Goal: Transaction & Acquisition: Purchase product/service

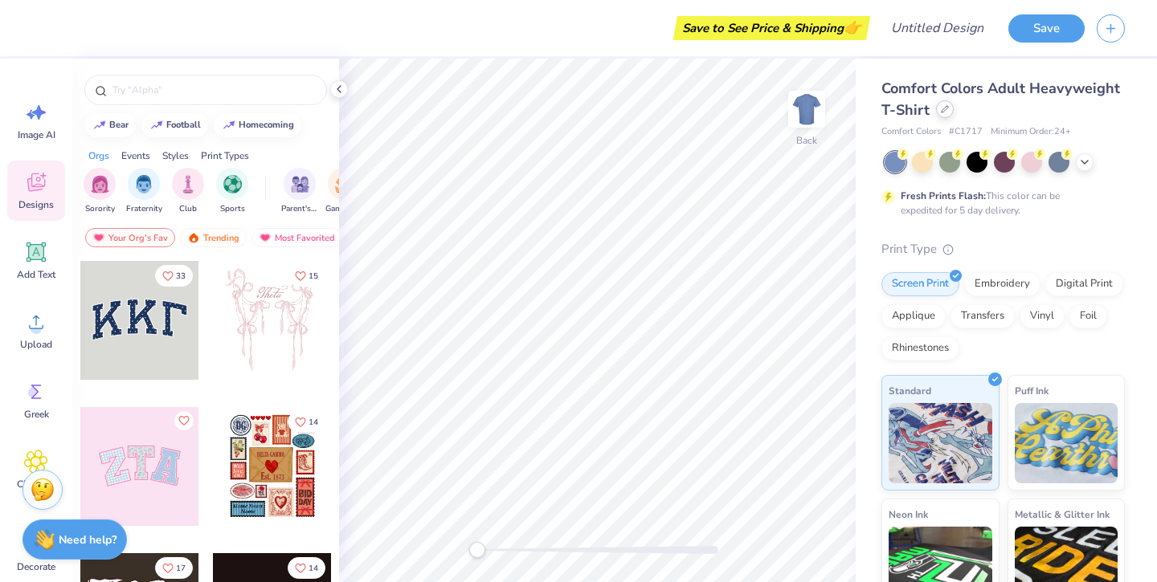
click at [948, 111] on div at bounding box center [945, 109] width 18 height 18
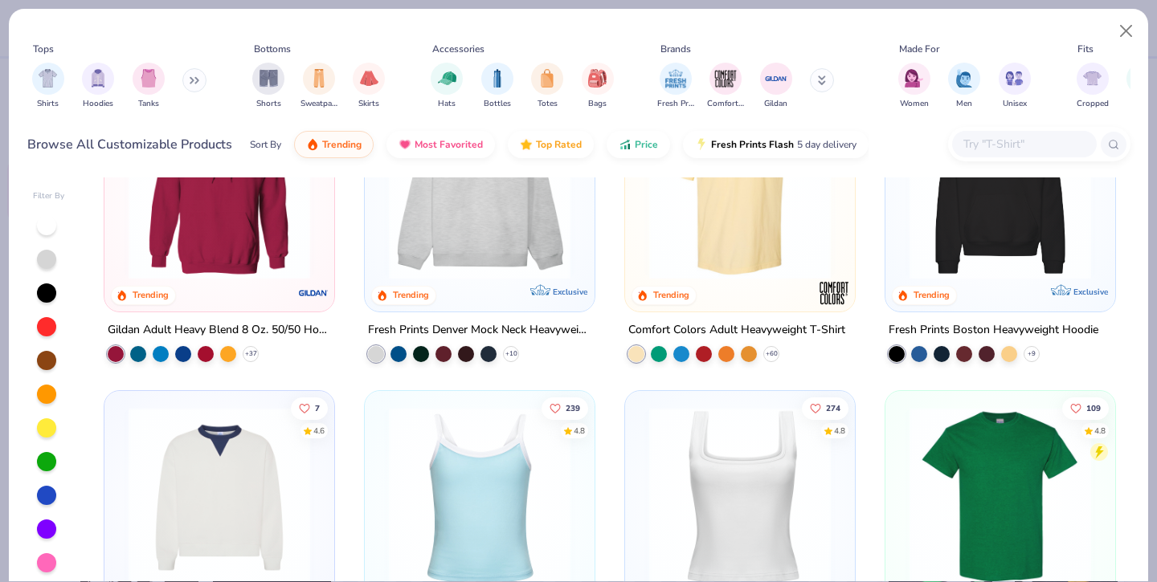
scroll to position [112, 0]
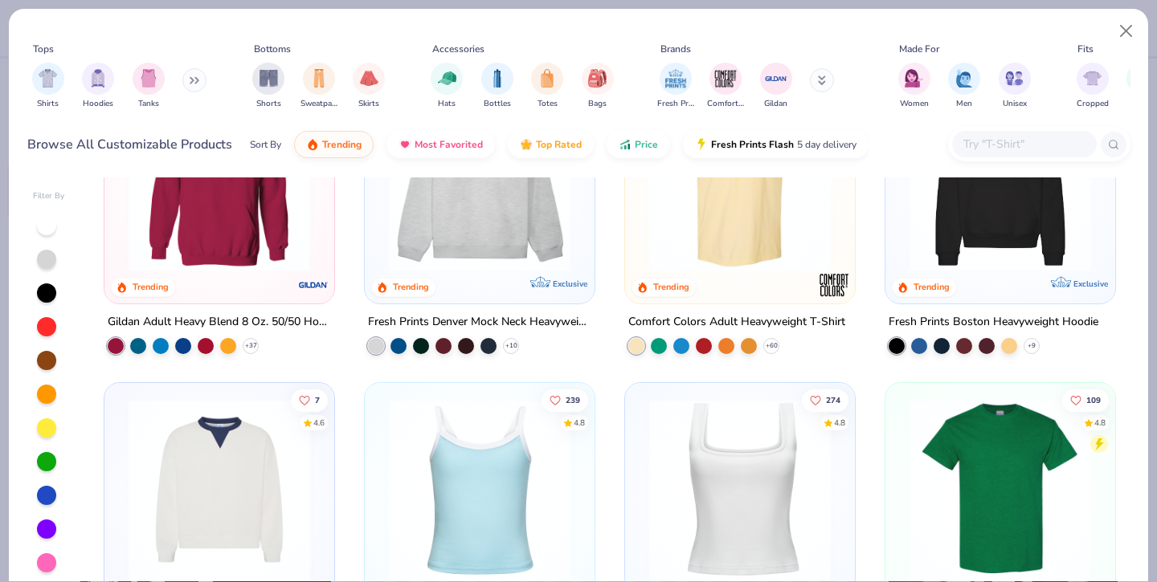
click at [942, 272] on div at bounding box center [1000, 185] width 214 height 206
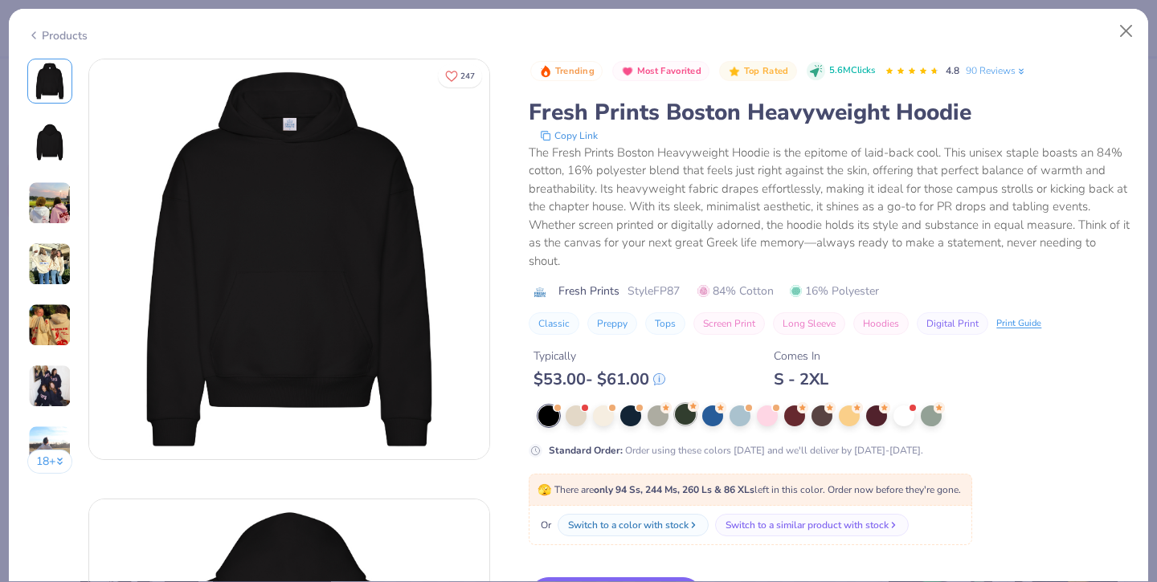
click at [690, 419] on div at bounding box center [685, 414] width 21 height 21
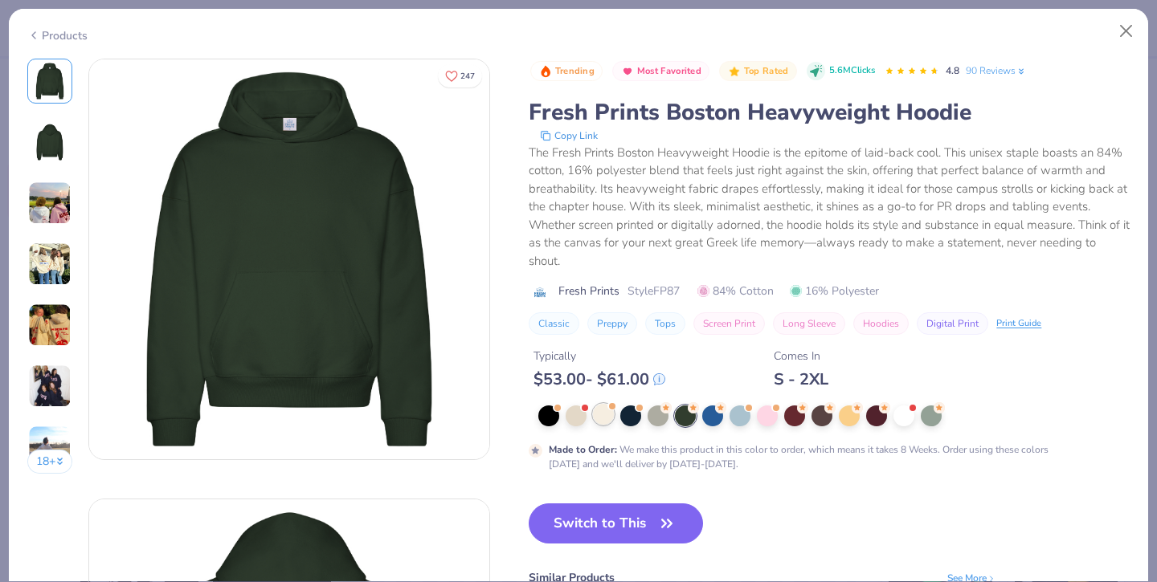
click at [605, 416] on div at bounding box center [603, 414] width 21 height 21
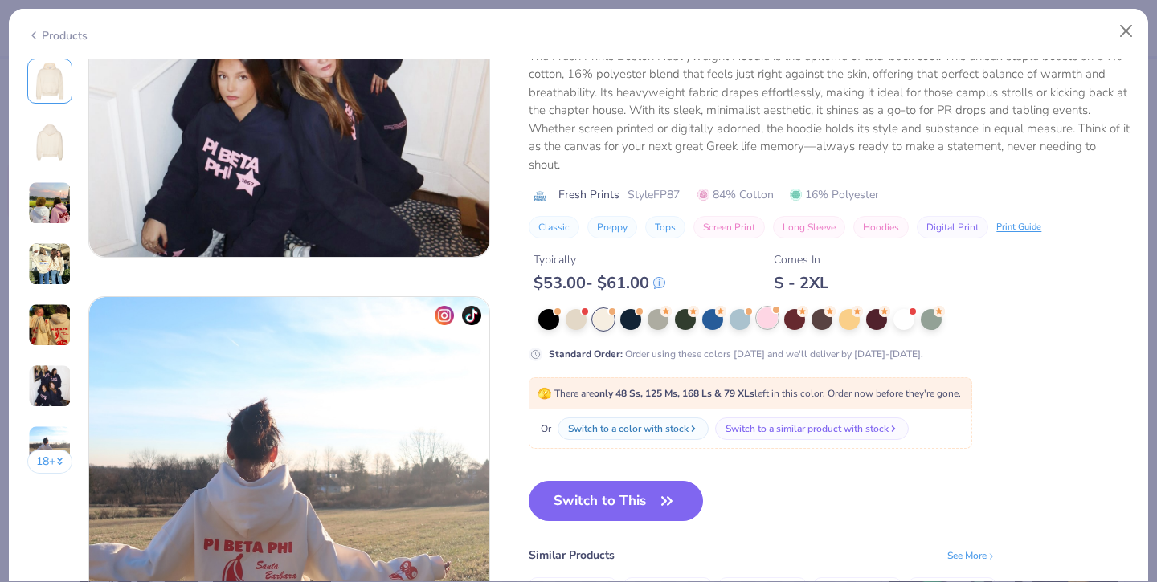
scroll to position [2397, 0]
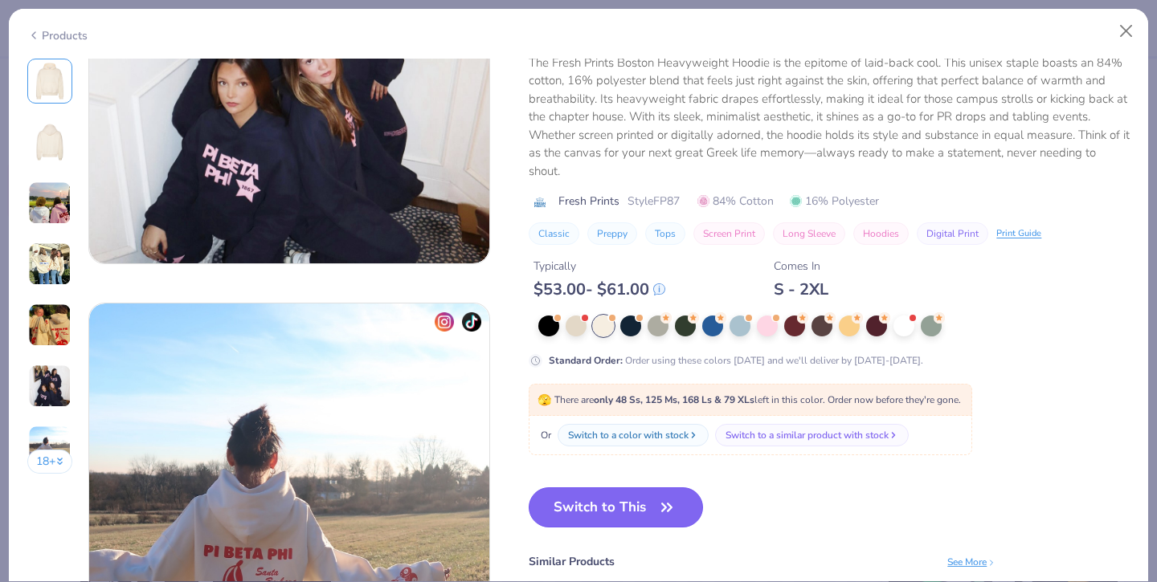
click at [664, 514] on icon "button" at bounding box center [667, 508] width 22 height 22
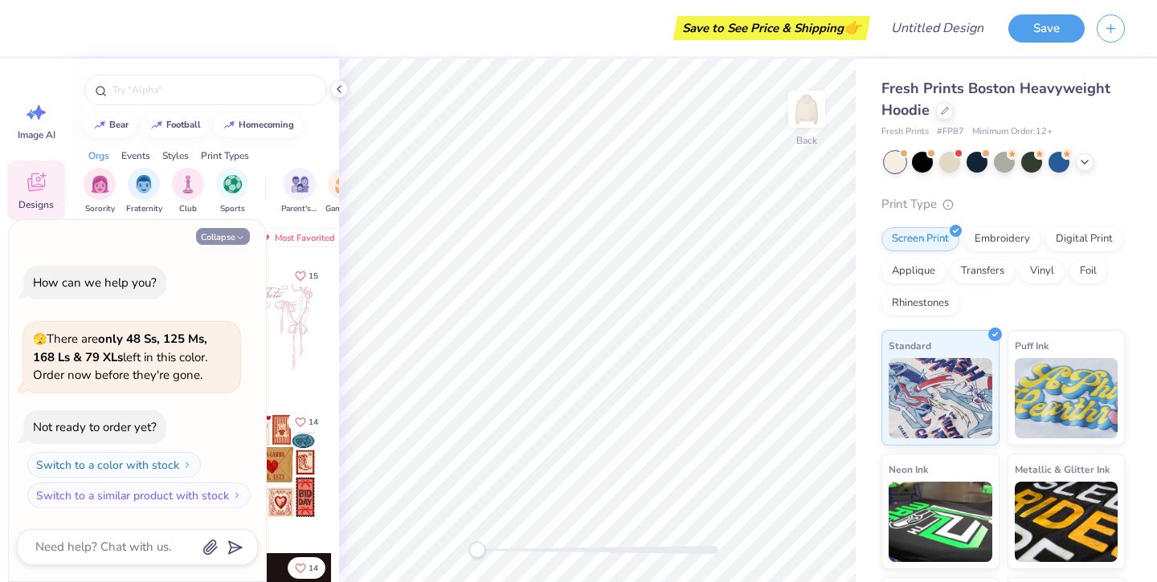
click at [227, 231] on button "Collapse" at bounding box center [223, 236] width 54 height 17
type textarea "x"
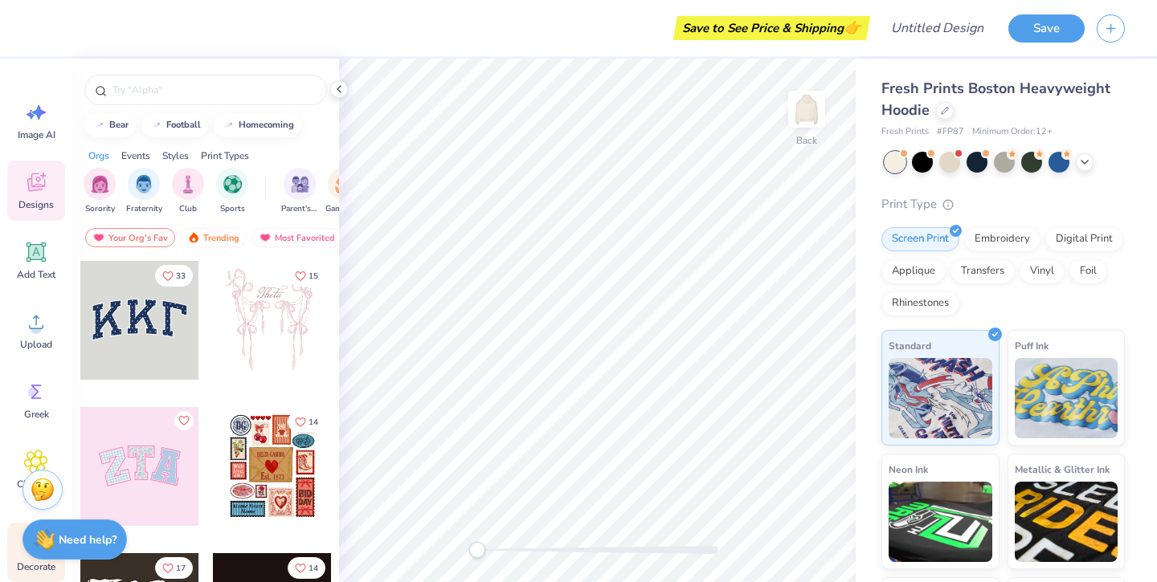
click at [16, 527] on div "Decorate" at bounding box center [36, 553] width 58 height 60
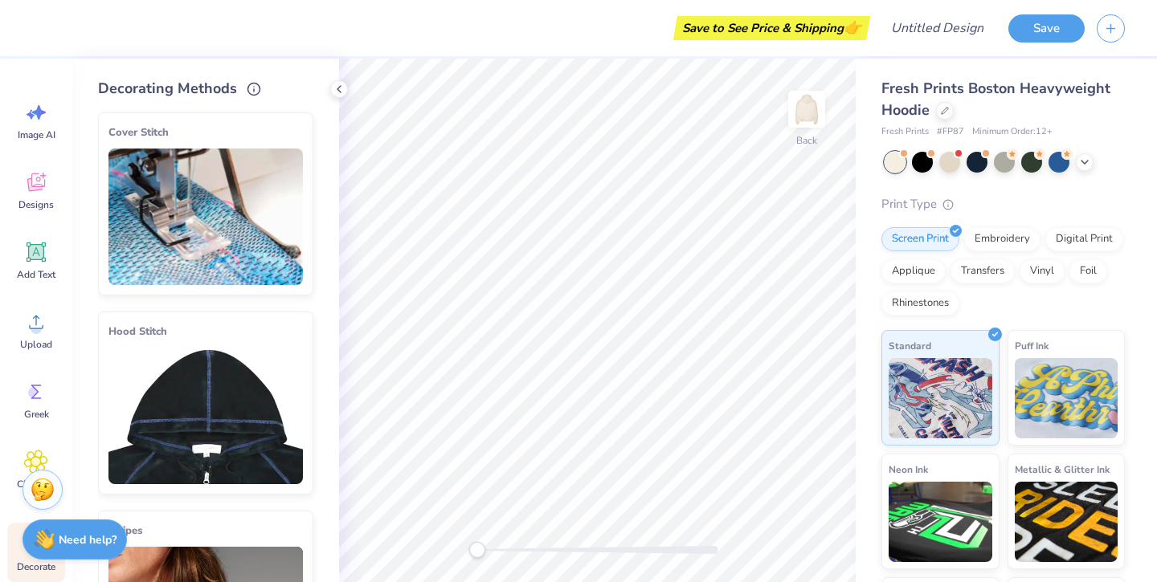
click at [231, 400] on img at bounding box center [205, 416] width 194 height 137
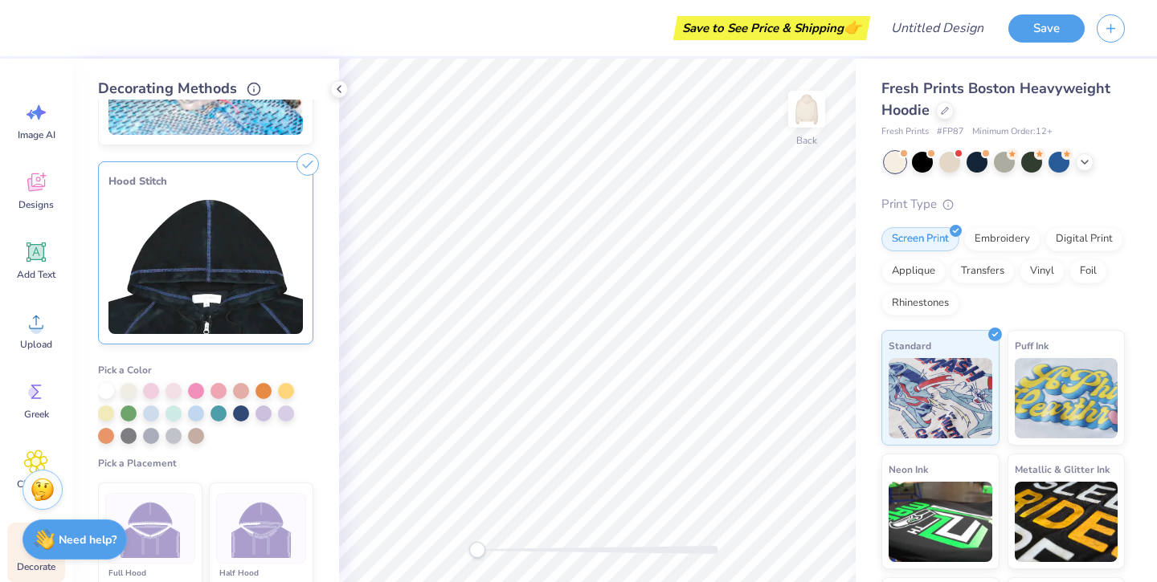
scroll to position [176, 0]
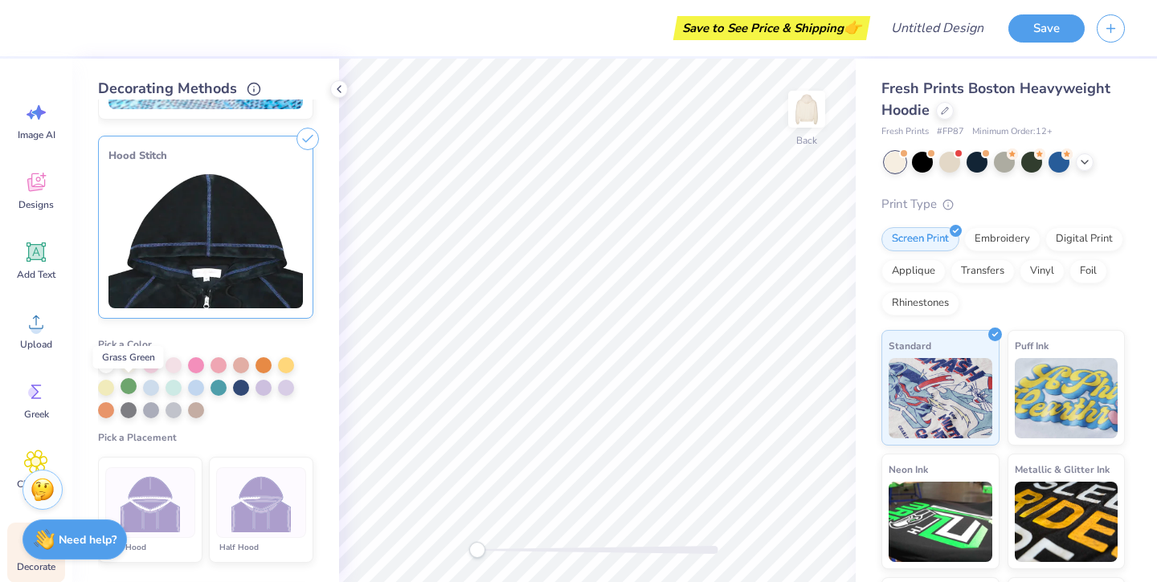
click at [126, 387] on div at bounding box center [129, 386] width 16 height 16
